Goal: Check status: Check status

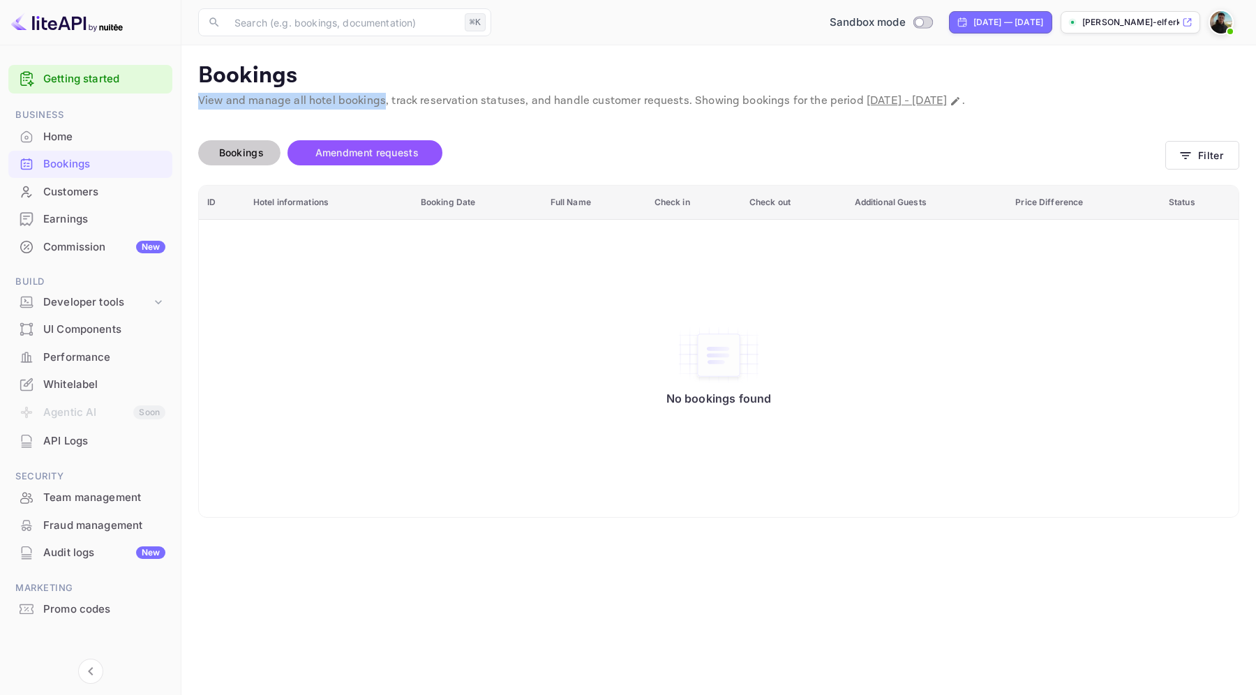
click at [250, 157] on span "Bookings" at bounding box center [241, 153] width 45 height 12
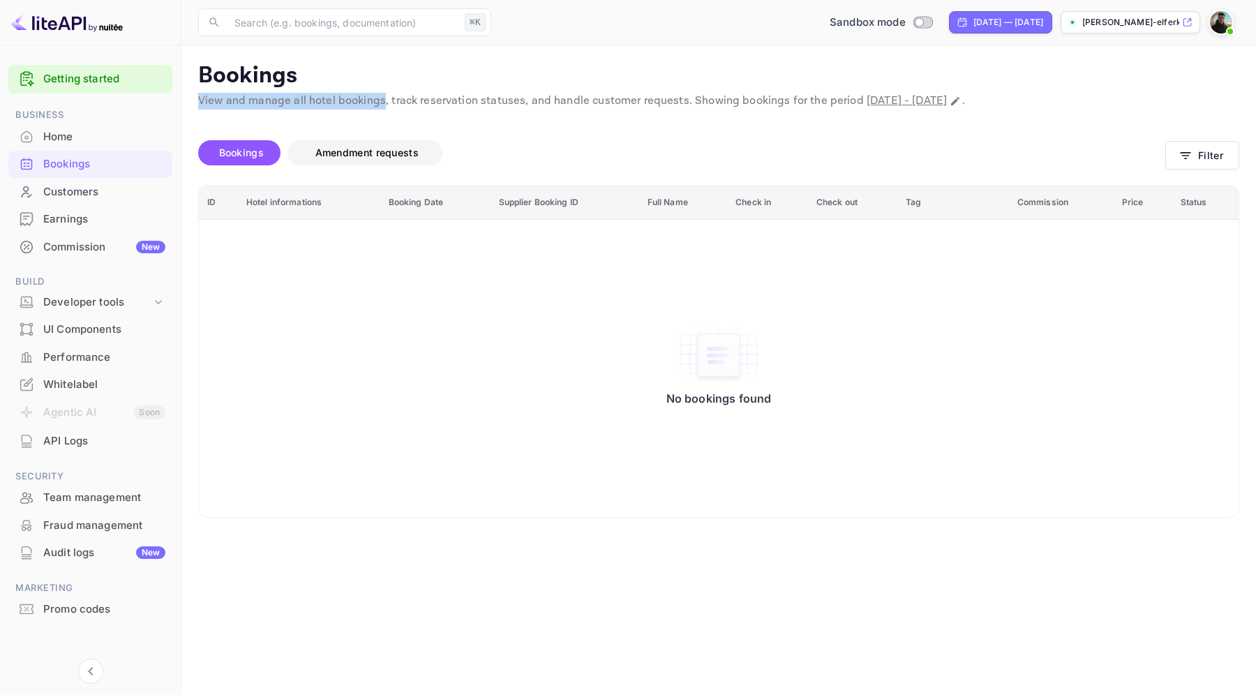
click at [368, 158] on span "Amendment requests" at bounding box center [366, 153] width 103 height 12
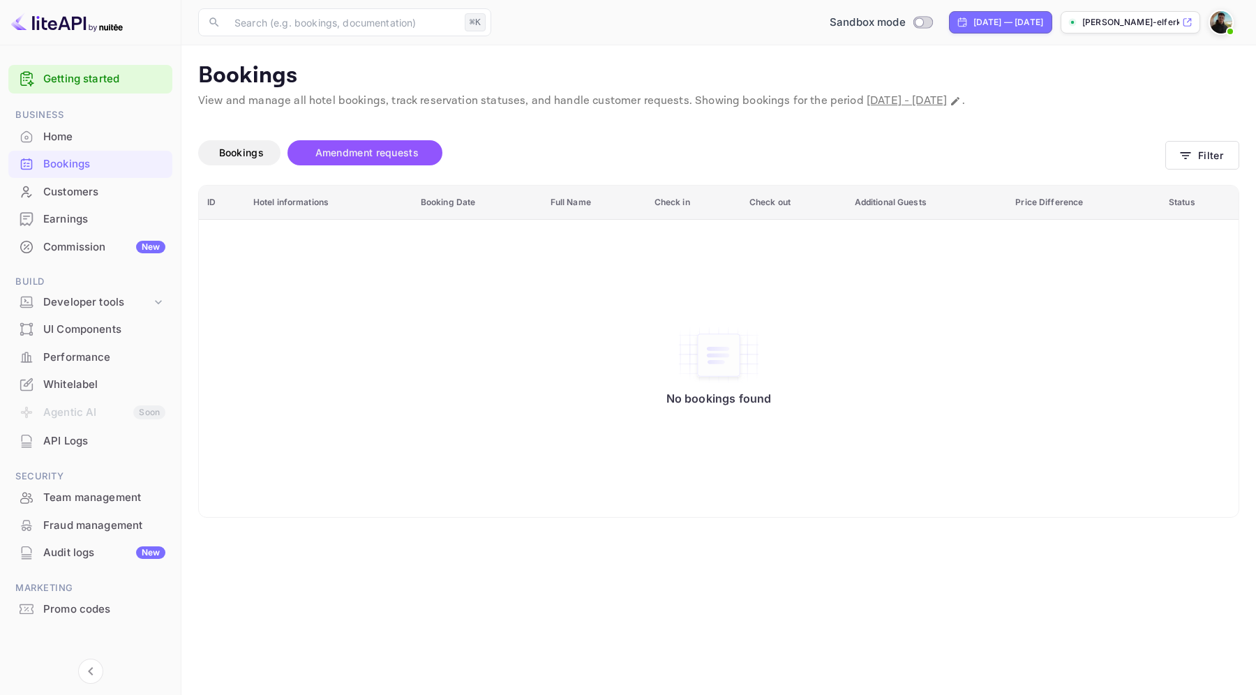
click at [604, 79] on p "Bookings" at bounding box center [718, 76] width 1041 height 28
click at [591, 105] on p "View and manage all hotel bookings, track reservation statuses, and handle cust…" at bounding box center [718, 101] width 1041 height 17
click at [644, 143] on div "Bookings Amendment requests" at bounding box center [681, 152] width 967 height 25
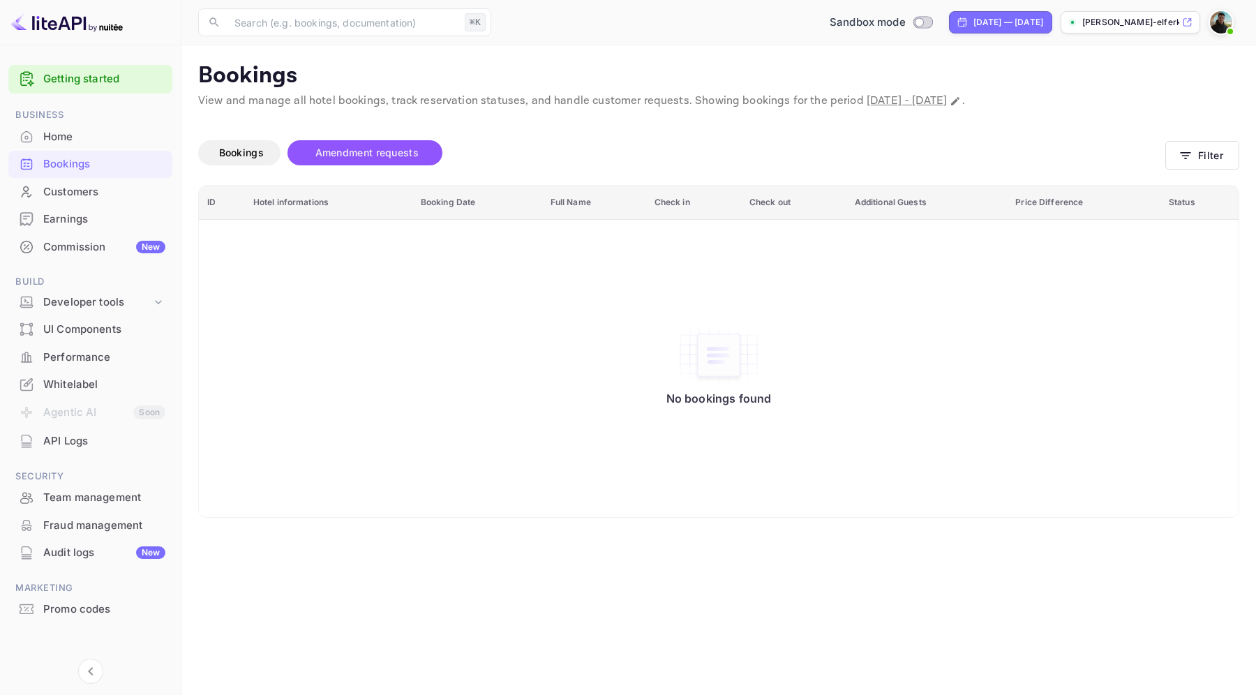
click at [867, 101] on span "[DATE] - [DATE]" at bounding box center [907, 101] width 80 height 15
click at [961, 96] on icon "Change date range" at bounding box center [955, 101] width 11 height 11
select select "8"
select select "2025"
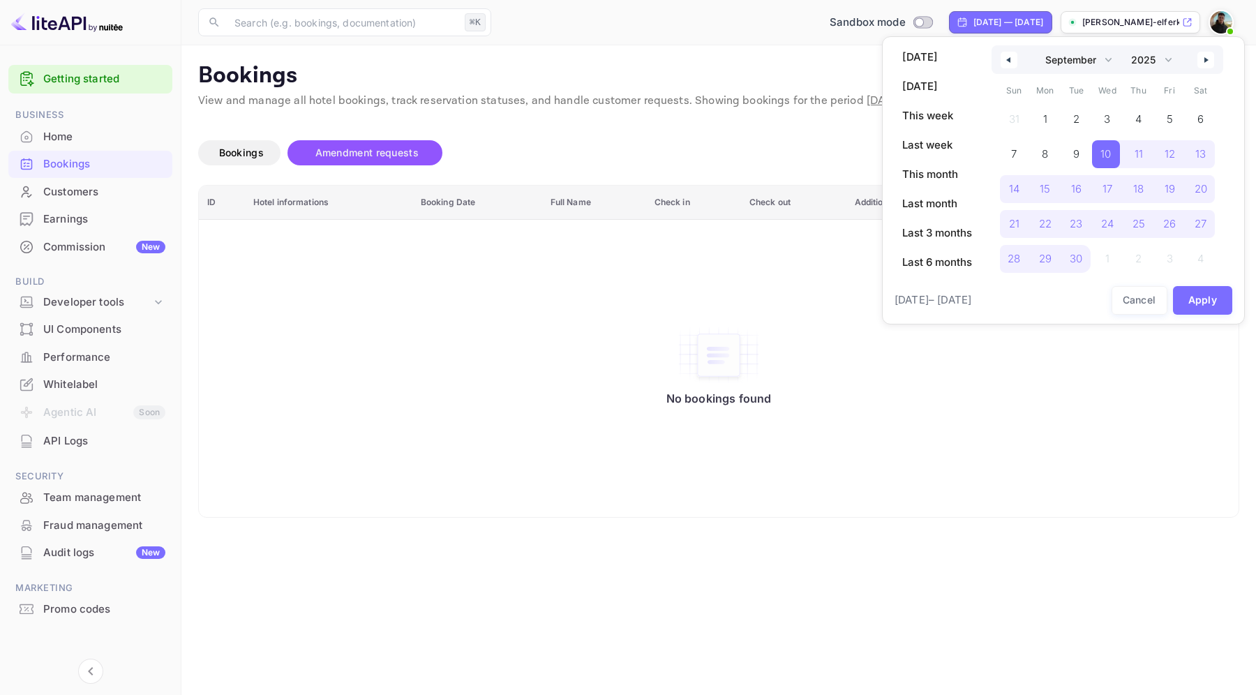
click at [687, 158] on div at bounding box center [628, 347] width 1256 height 695
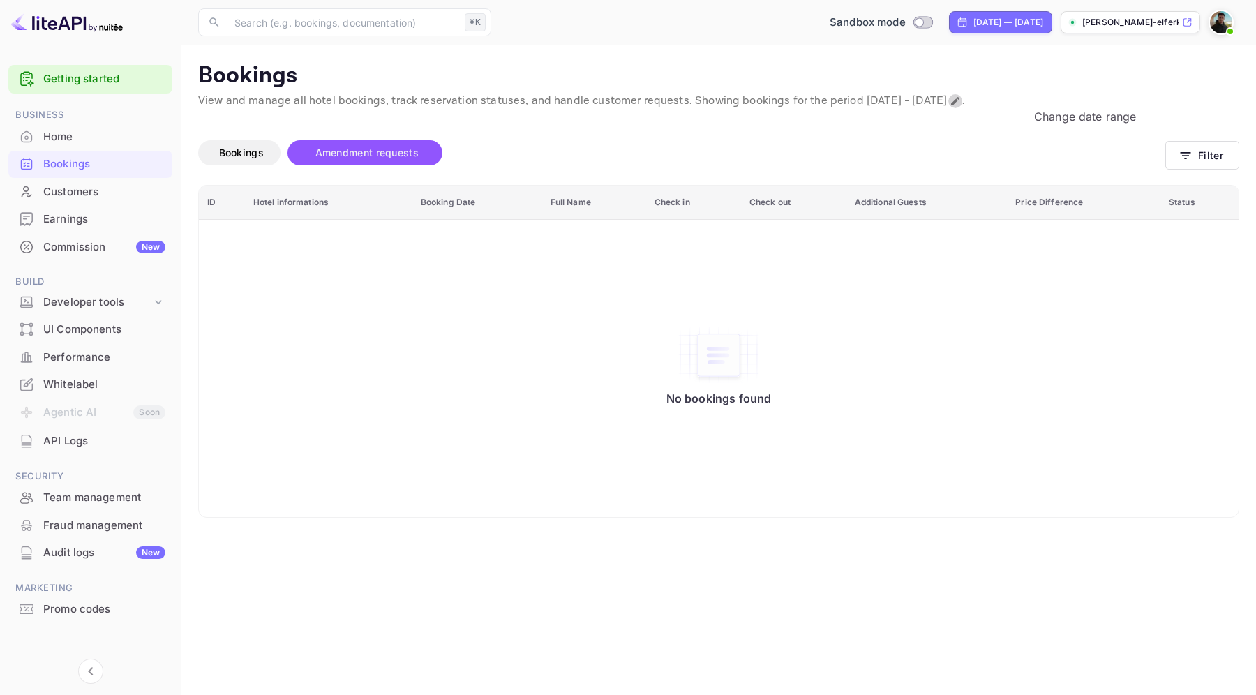
click at [961, 99] on icon "Change date range" at bounding box center [955, 101] width 11 height 11
select select "8"
select select "2025"
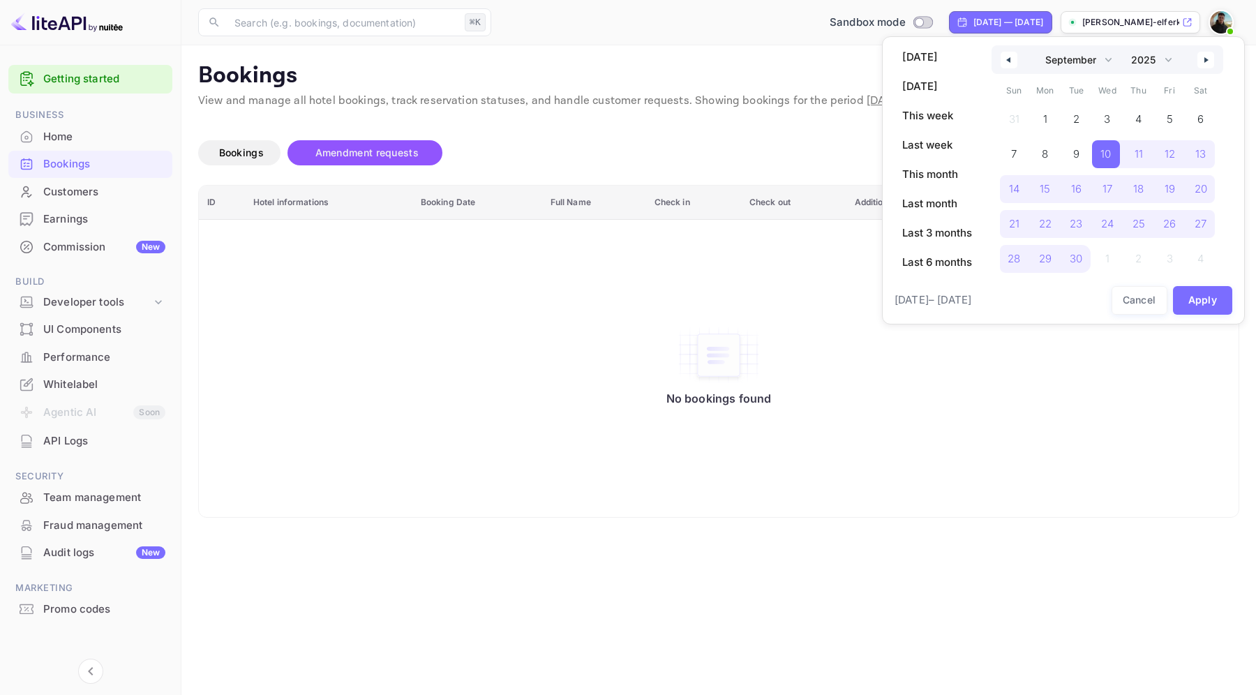
click at [801, 94] on div at bounding box center [628, 347] width 1256 height 695
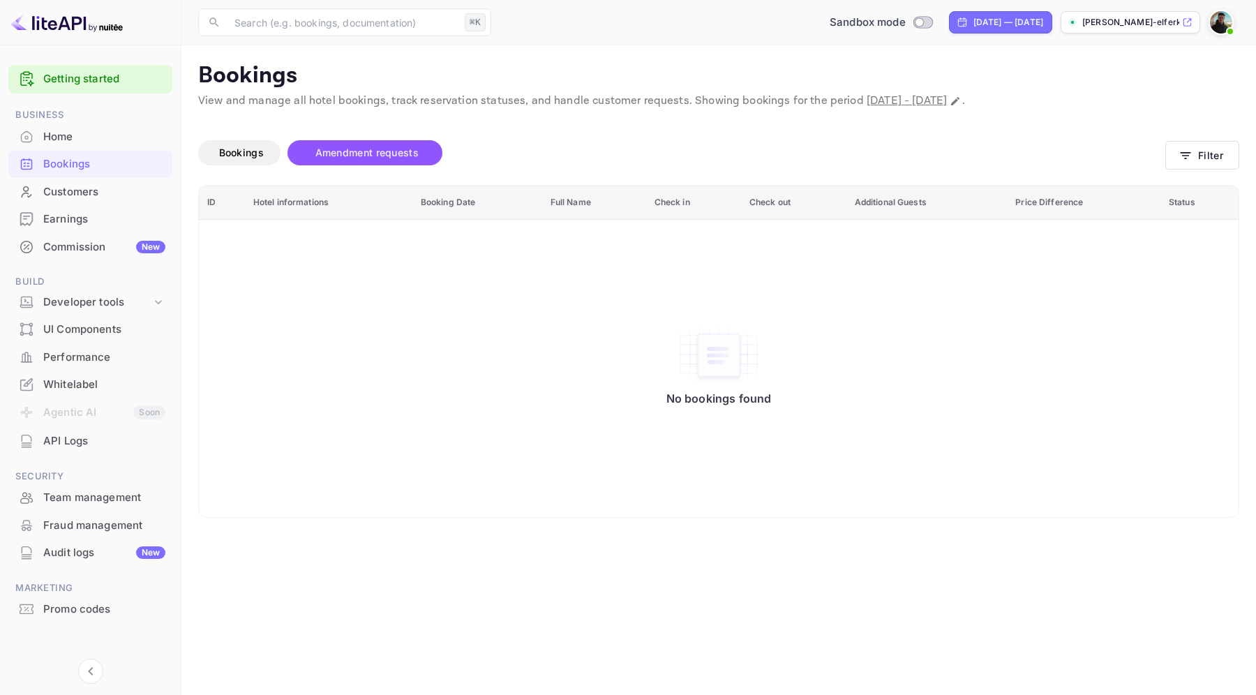
click at [947, 99] on span "[DATE] - [DATE]" at bounding box center [907, 101] width 80 height 15
click at [960, 103] on icon "Change date range" at bounding box center [955, 101] width 8 height 8
select select "8"
select select "2025"
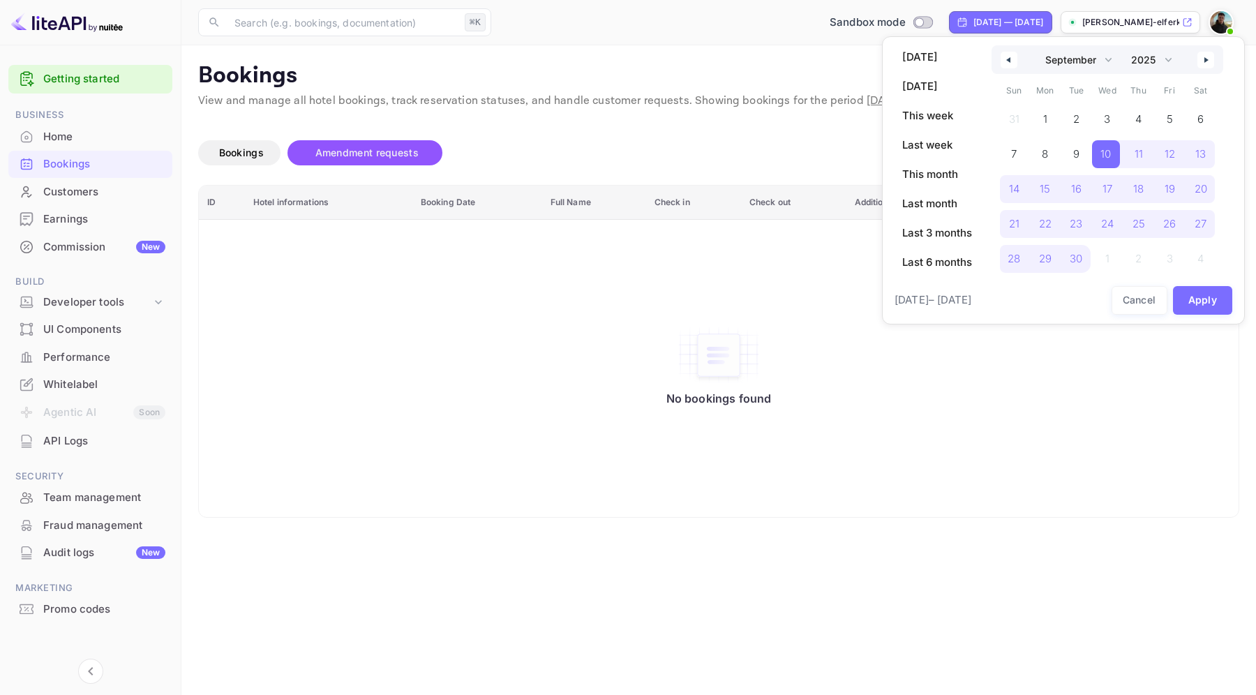
click at [1203, 66] on button "button" at bounding box center [1206, 60] width 17 height 17
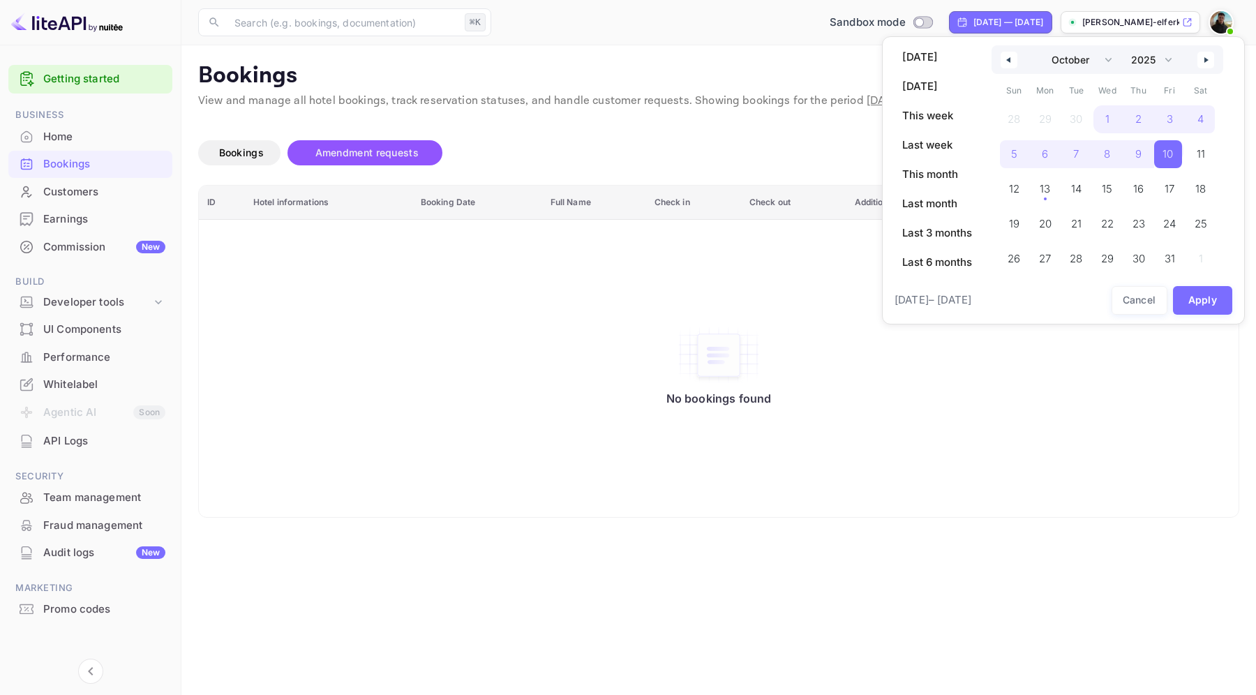
click at [1203, 66] on button "button" at bounding box center [1206, 60] width 17 height 17
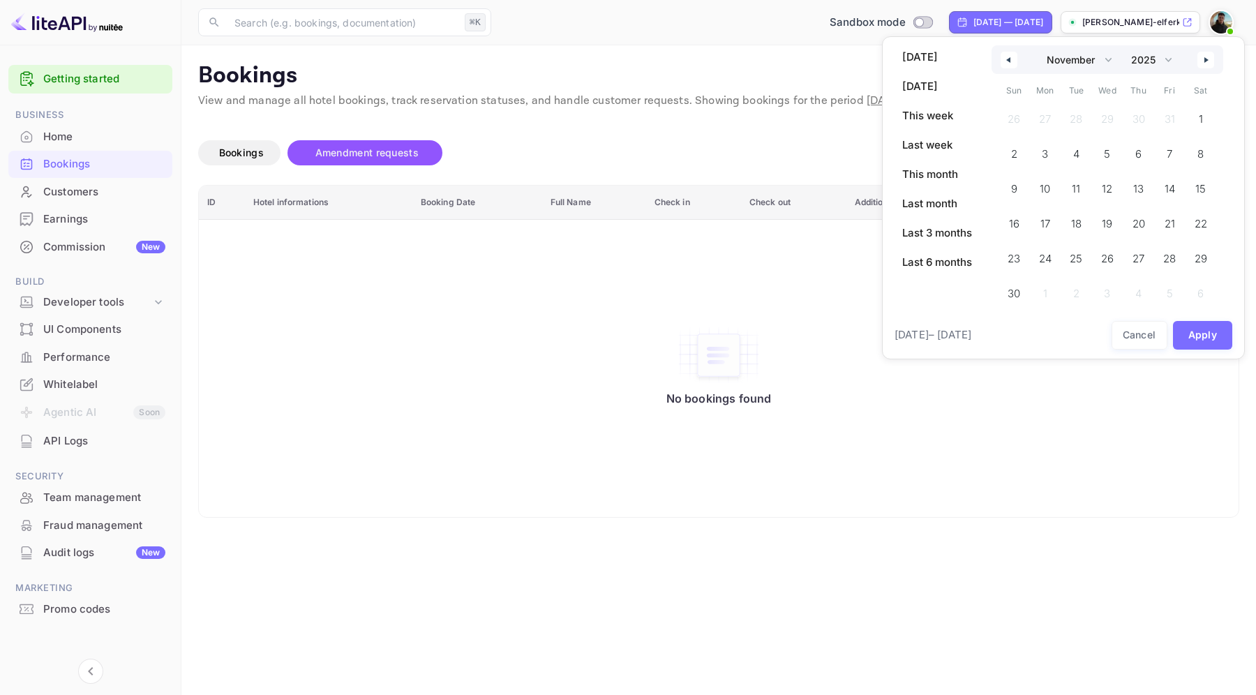
click at [1203, 66] on button "button" at bounding box center [1206, 60] width 17 height 17
select select "0"
select select "2026"
click at [1203, 66] on button "button" at bounding box center [1206, 60] width 17 height 17
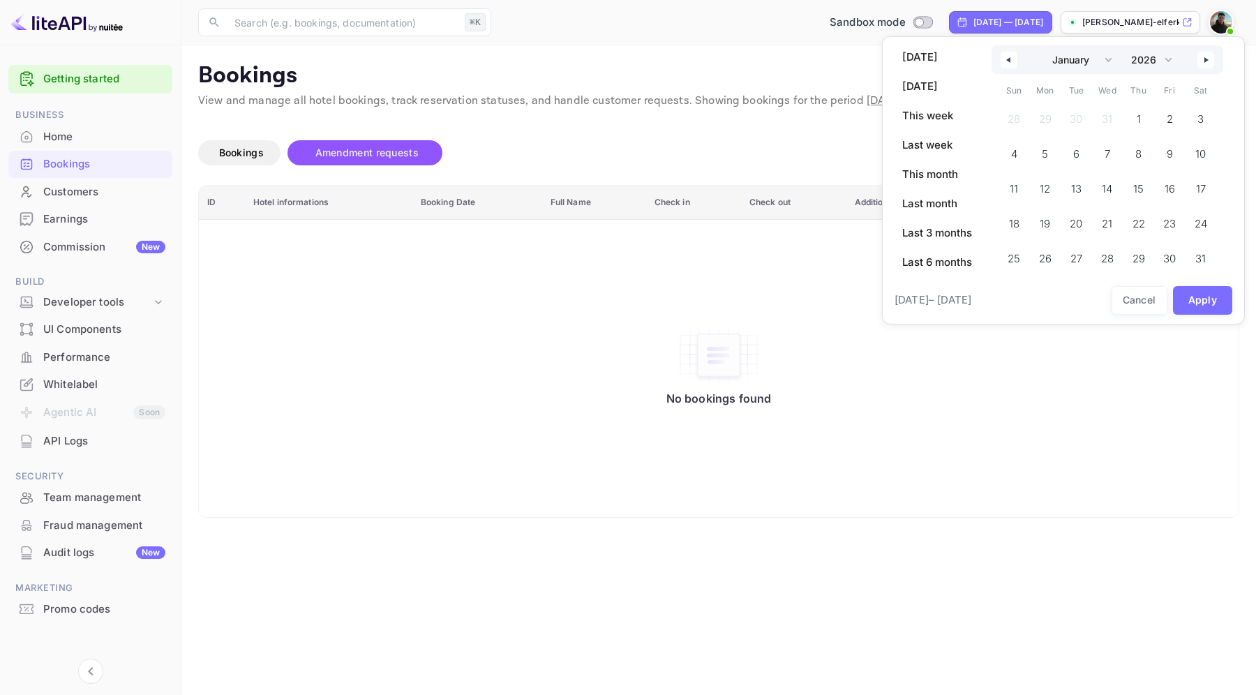
select select "1"
click at [1071, 191] on span "10" at bounding box center [1076, 180] width 31 height 28
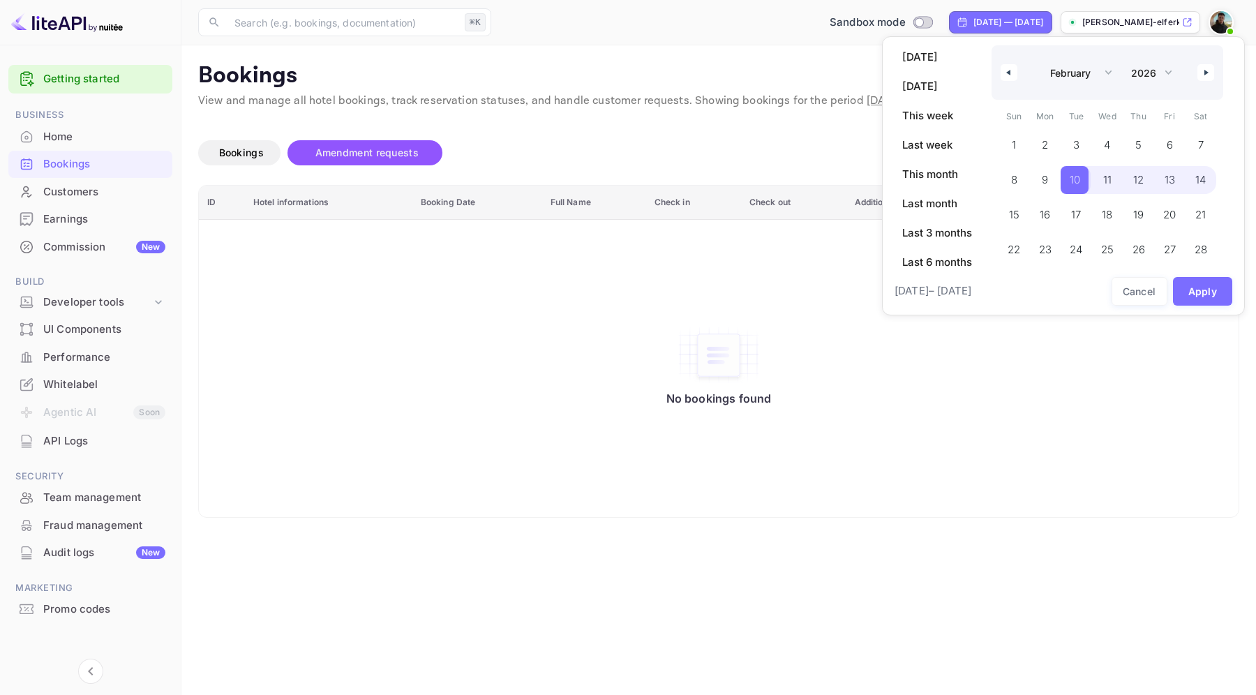
click at [1196, 184] on span "14" at bounding box center [1201, 180] width 10 height 25
click at [1070, 186] on span "10" at bounding box center [1075, 180] width 10 height 25
click at [1147, 181] on span "12" at bounding box center [1138, 180] width 31 height 28
click at [1202, 285] on button "Apply" at bounding box center [1203, 291] width 60 height 29
